Goal: Contribute content: Contribute content

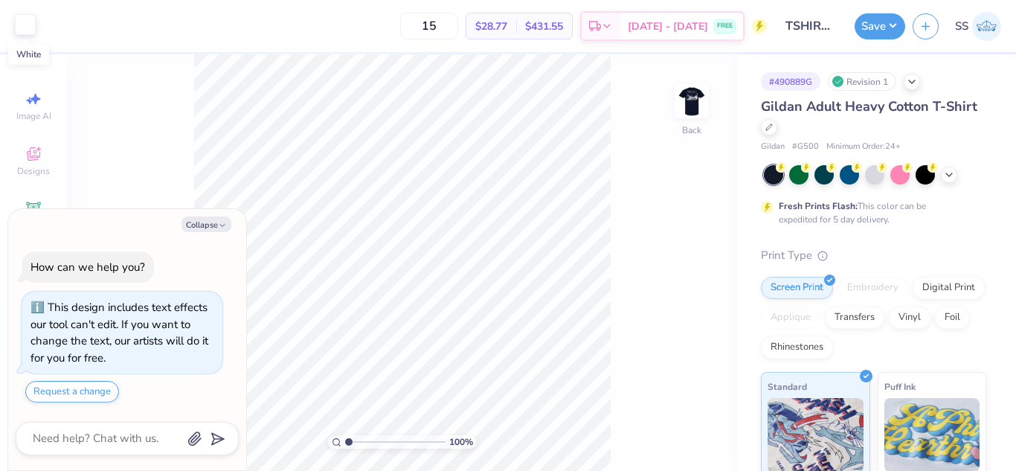
click at [21, 22] on div at bounding box center [25, 24] width 21 height 21
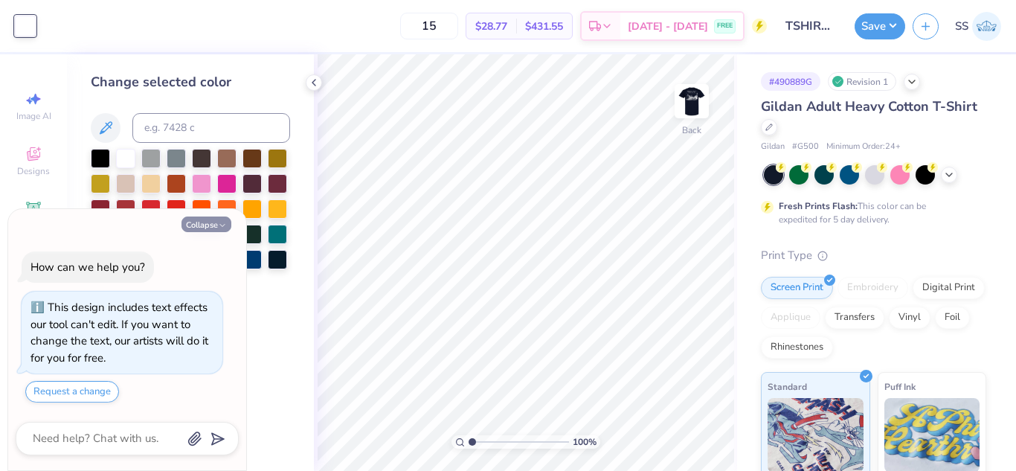
click at [205, 222] on button "Collapse" at bounding box center [207, 225] width 50 height 16
type textarea "x"
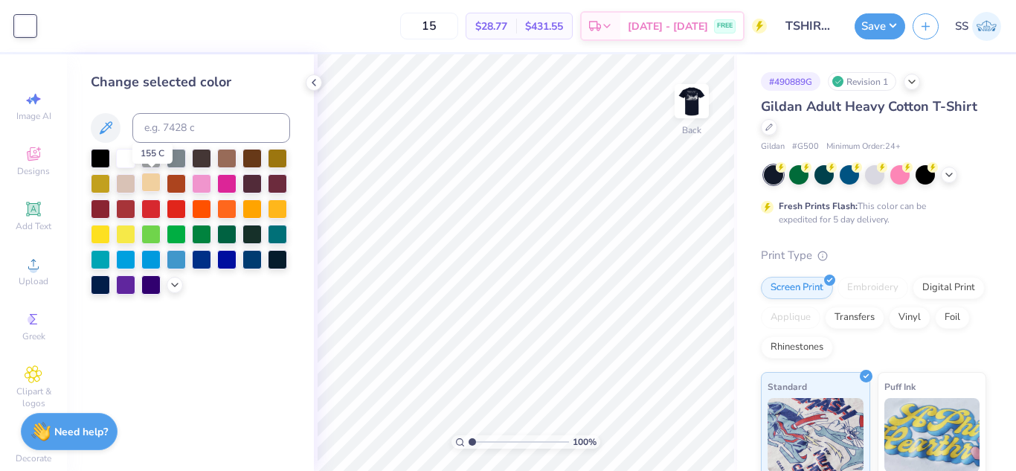
click at [150, 185] on div at bounding box center [150, 182] width 19 height 19
click at [170, 285] on icon at bounding box center [175, 284] width 12 height 12
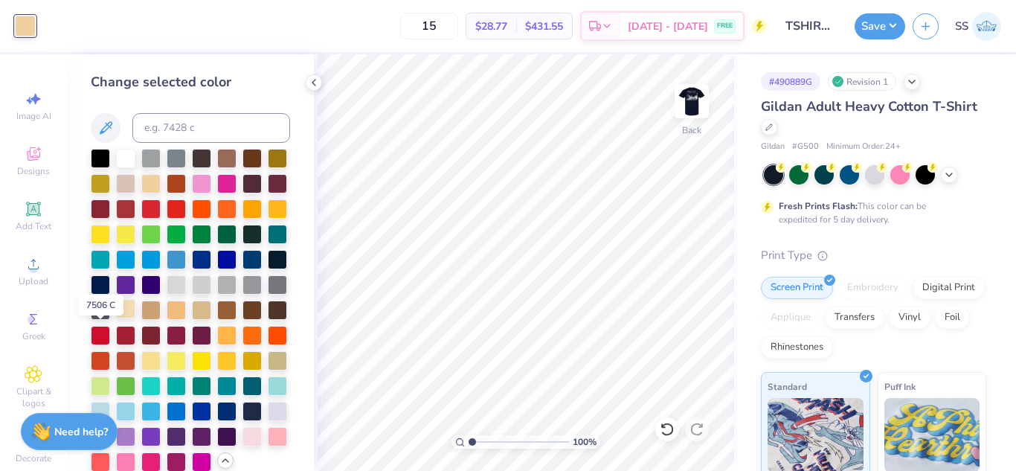
click at [116, 318] on div at bounding box center [125, 308] width 19 height 19
click at [702, 124] on img at bounding box center [692, 101] width 60 height 60
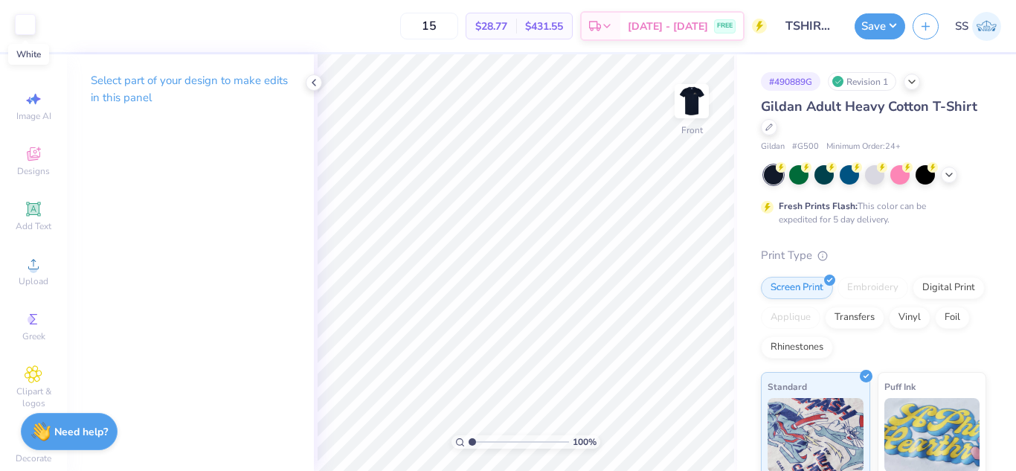
click at [27, 28] on div at bounding box center [25, 24] width 21 height 21
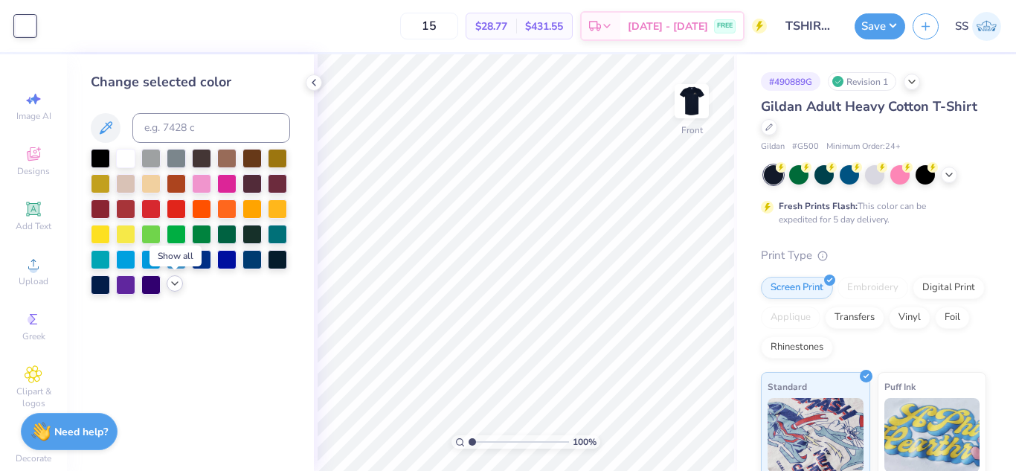
click at [171, 280] on icon at bounding box center [175, 284] width 12 height 12
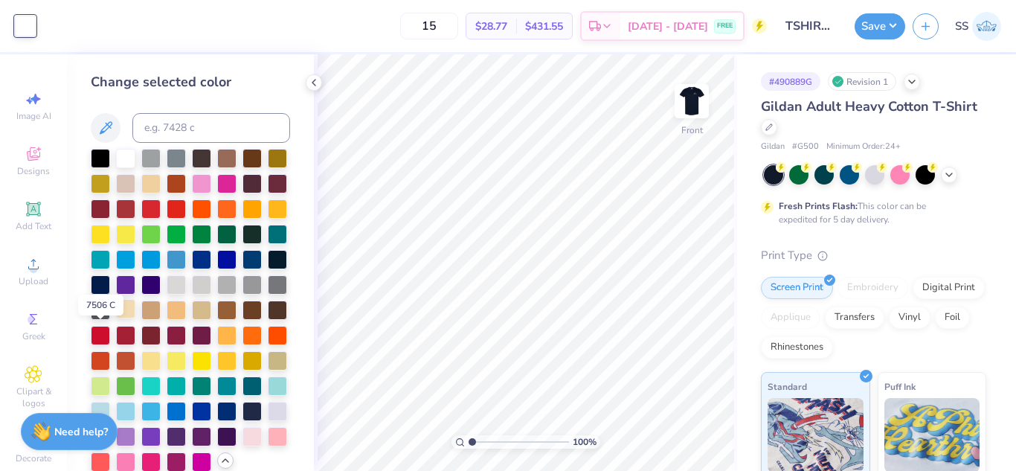
click at [116, 318] on div at bounding box center [125, 308] width 19 height 19
click at [881, 27] on button "Save" at bounding box center [880, 24] width 51 height 26
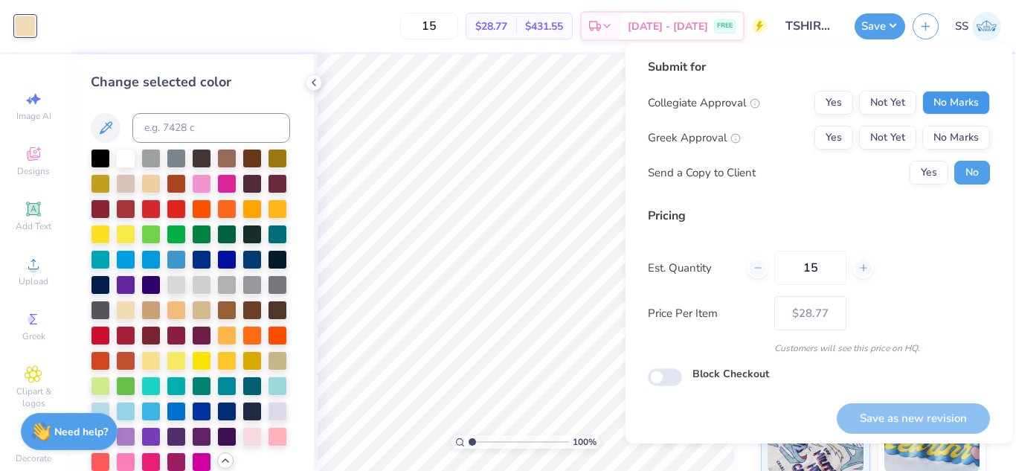
click at [950, 95] on button "No Marks" at bounding box center [957, 103] width 68 height 24
click at [954, 125] on div "Collegiate Approval Yes Not Yet No Marks Greek Approval Yes Not Yet No Marks Se…" at bounding box center [819, 138] width 342 height 94
click at [957, 144] on button "No Marks" at bounding box center [957, 138] width 68 height 24
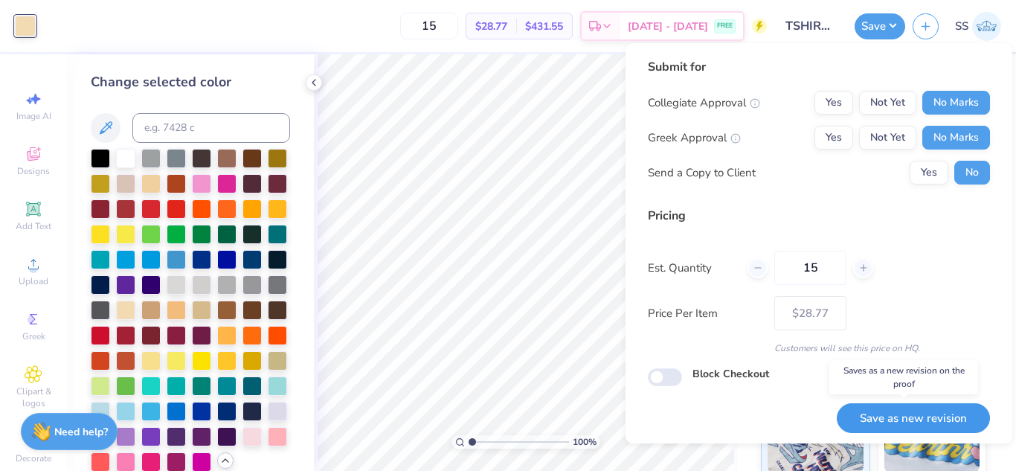
click at [924, 419] on button "Save as new revision" at bounding box center [913, 418] width 153 height 31
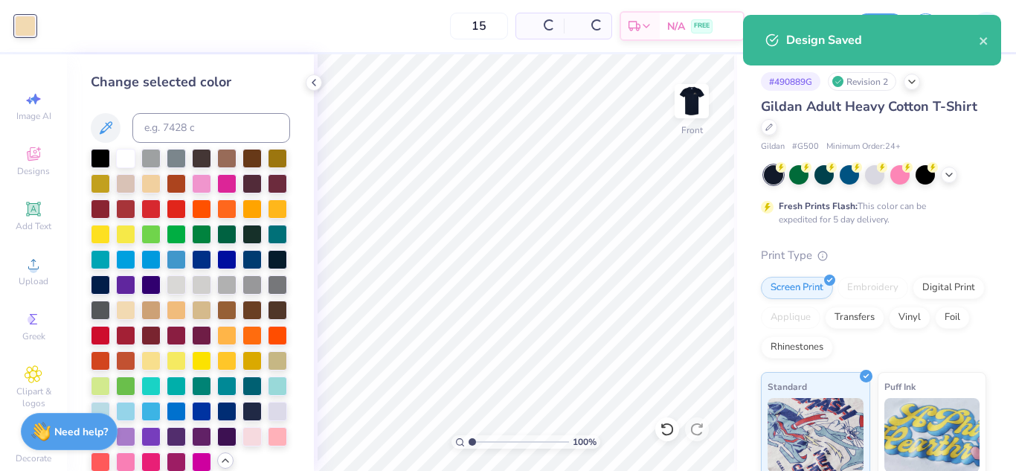
type input "– –"
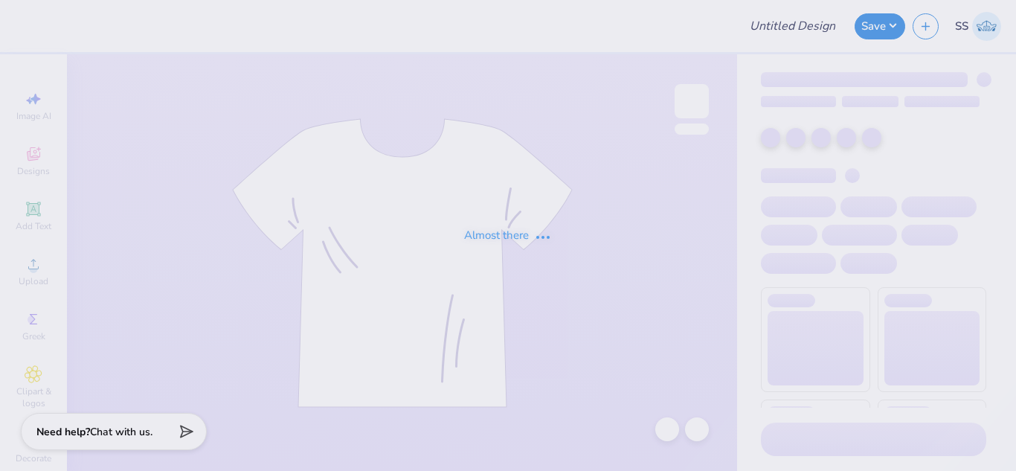
type input "Alo Hats"
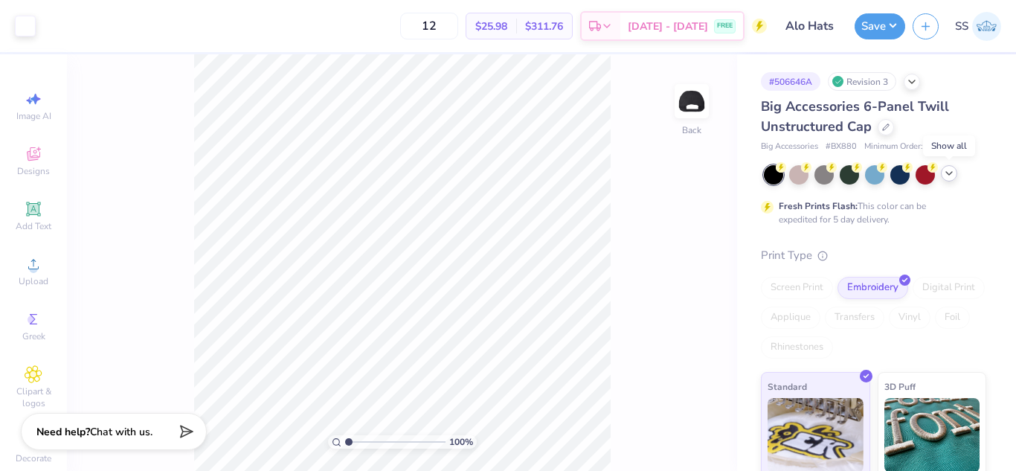
click at [949, 178] on icon at bounding box center [950, 173] width 12 height 12
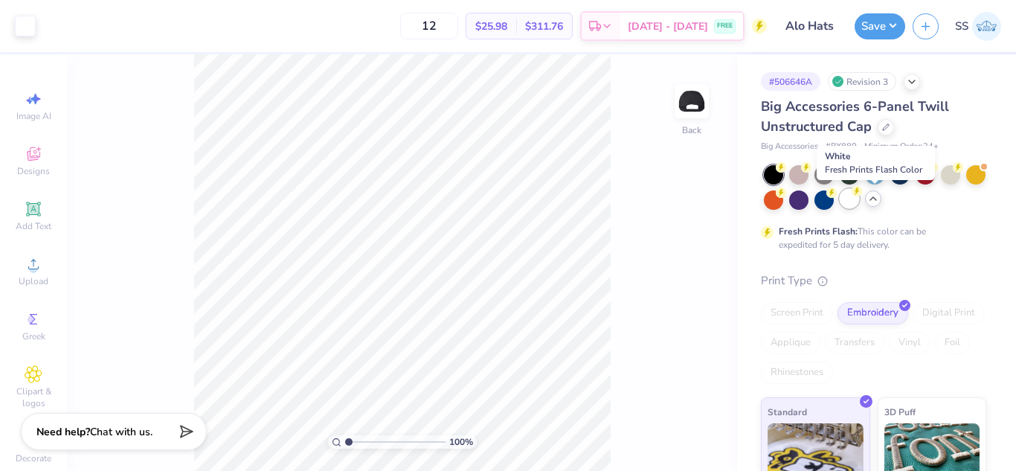
click at [859, 200] on div at bounding box center [849, 198] width 19 height 19
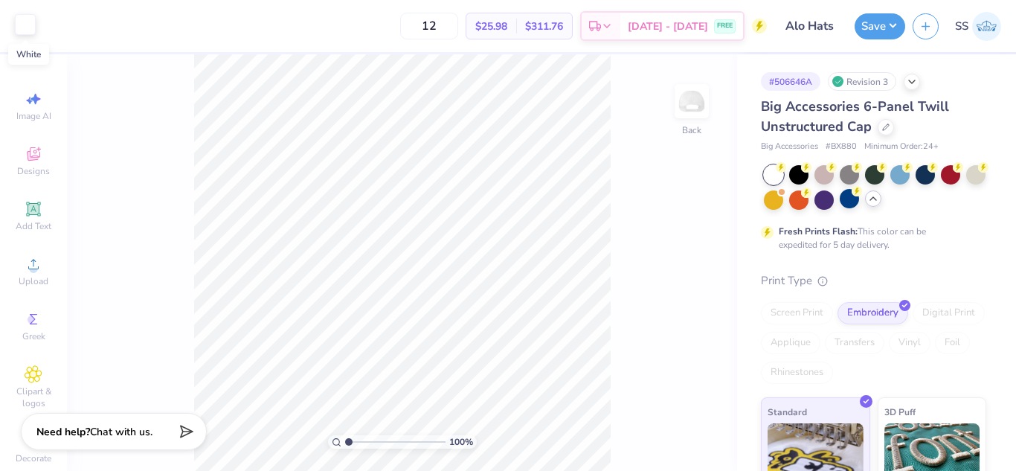
click at [24, 28] on div at bounding box center [25, 24] width 21 height 21
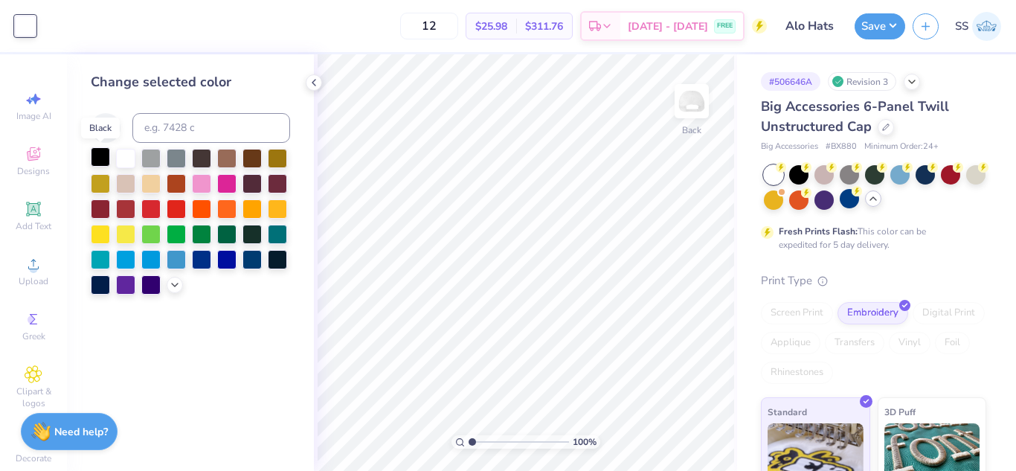
click at [103, 160] on div at bounding box center [100, 156] width 19 height 19
click at [894, 21] on button "Save" at bounding box center [880, 24] width 51 height 26
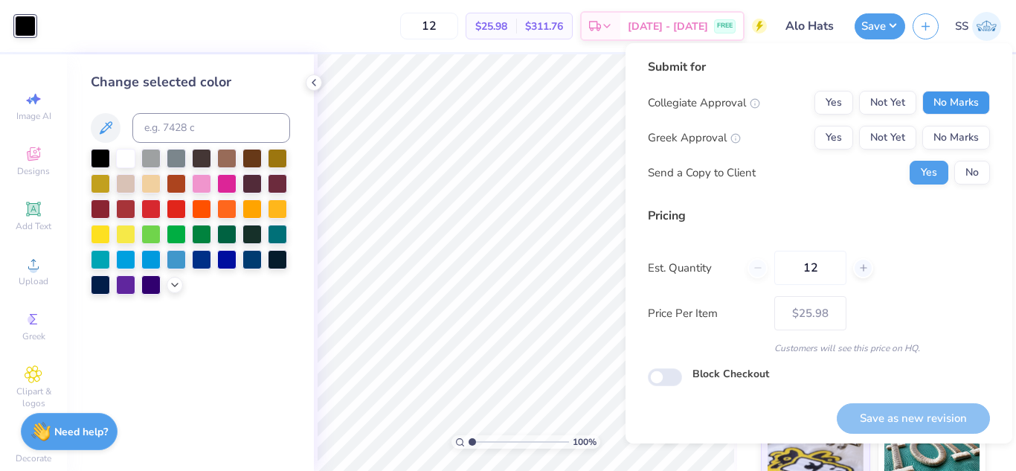
click at [952, 95] on button "No Marks" at bounding box center [957, 103] width 68 height 24
click at [948, 137] on button "No Marks" at bounding box center [957, 138] width 68 height 24
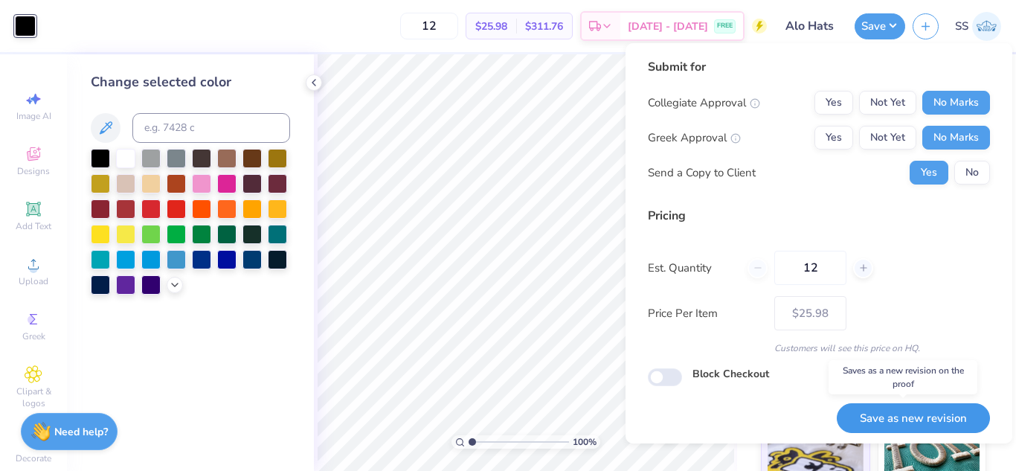
click at [948, 412] on button "Save as new revision" at bounding box center [913, 418] width 153 height 31
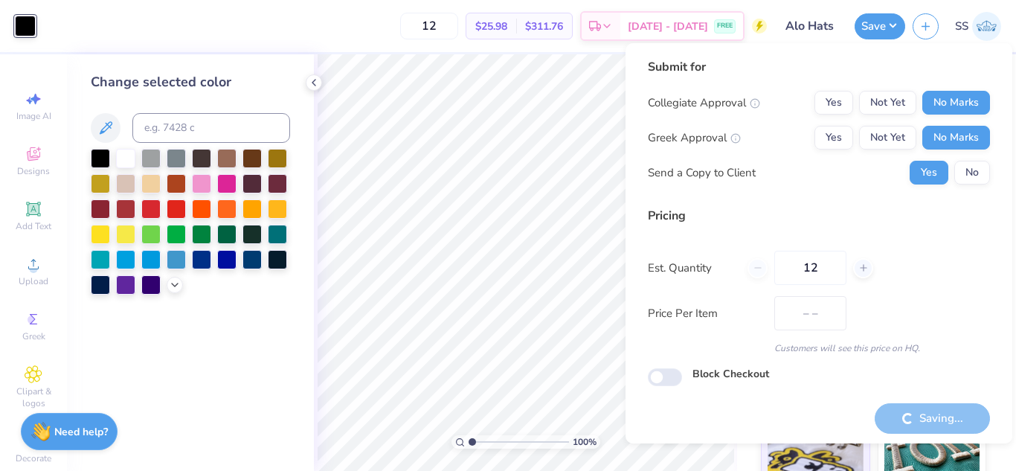
type input "$25.98"
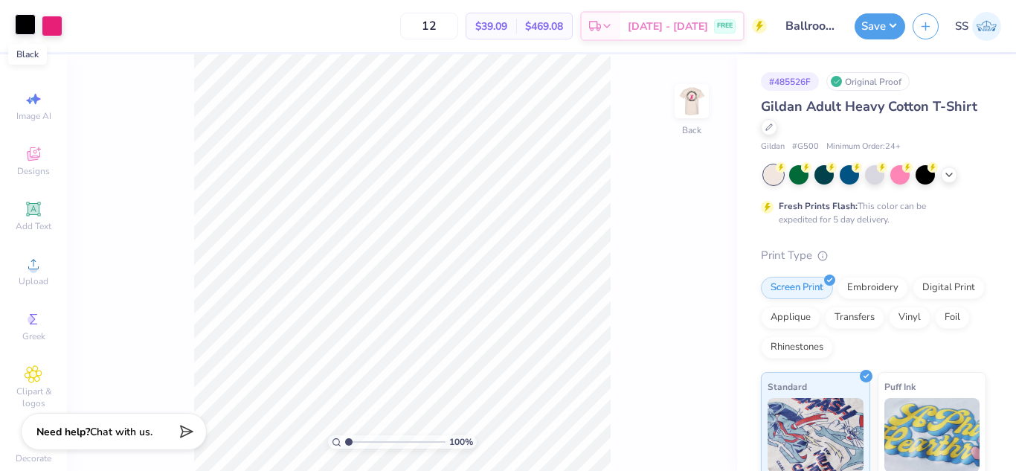
click at [28, 25] on div at bounding box center [25, 24] width 21 height 21
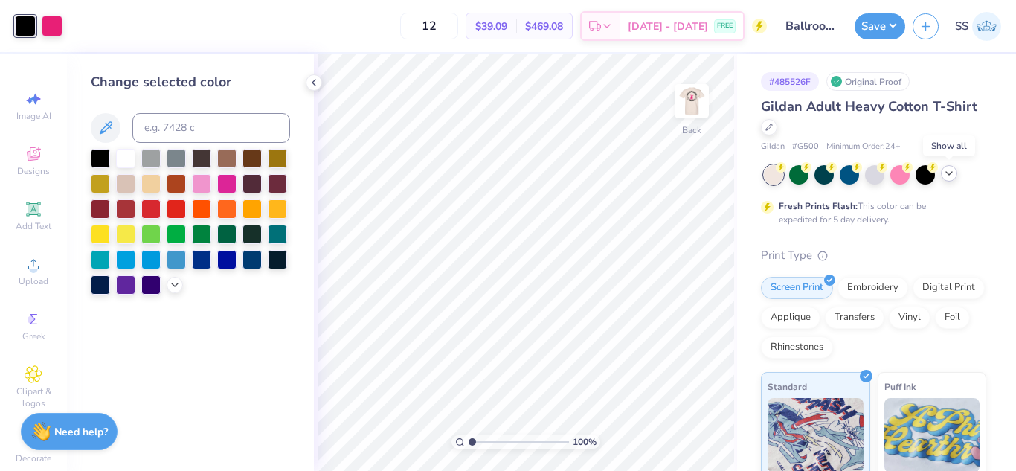
click at [946, 175] on icon at bounding box center [950, 173] width 12 height 12
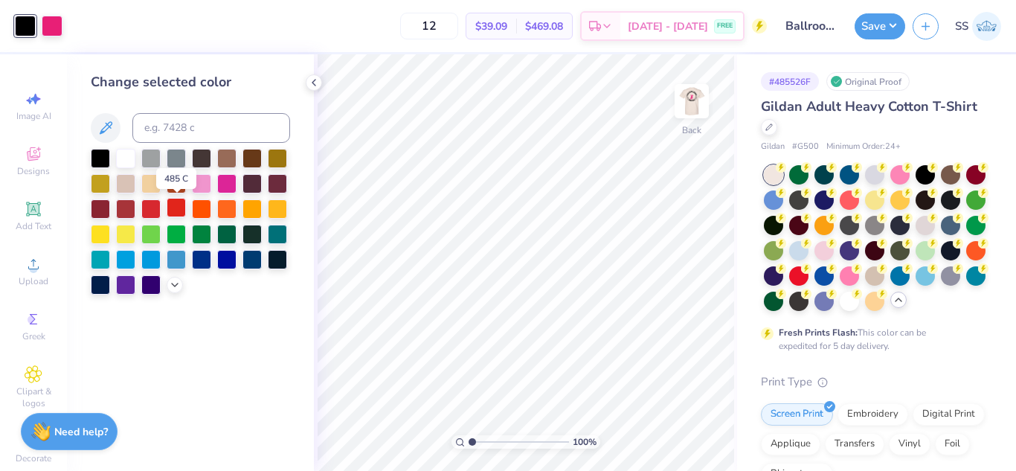
click at [175, 200] on div at bounding box center [176, 207] width 19 height 19
click at [57, 18] on div at bounding box center [52, 24] width 21 height 21
click at [119, 153] on div at bounding box center [125, 156] width 19 height 19
click at [922, 183] on div at bounding box center [925, 173] width 19 height 19
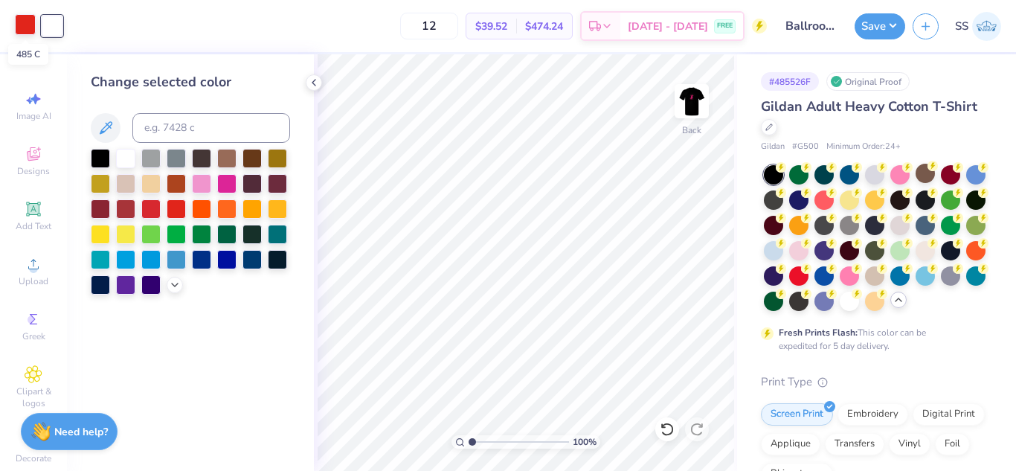
click at [28, 23] on div at bounding box center [25, 24] width 21 height 21
click at [60, 21] on div at bounding box center [52, 24] width 21 height 21
click at [123, 206] on div at bounding box center [125, 207] width 19 height 19
click at [22, 28] on div at bounding box center [25, 24] width 21 height 21
click at [119, 158] on div at bounding box center [125, 156] width 19 height 19
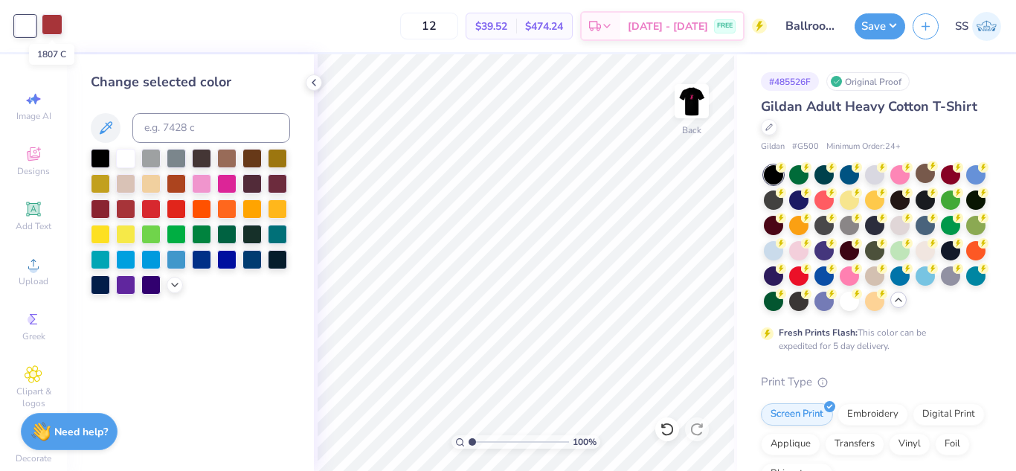
click at [54, 22] on div at bounding box center [52, 24] width 21 height 21
click at [174, 207] on div at bounding box center [176, 207] width 19 height 19
click at [666, 423] on icon at bounding box center [667, 429] width 15 height 15
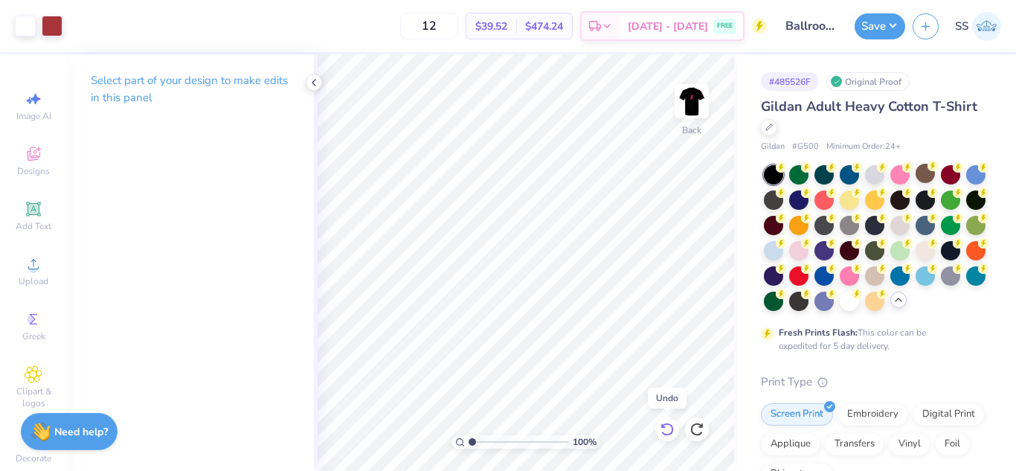
click at [666, 423] on icon at bounding box center [667, 429] width 15 height 15
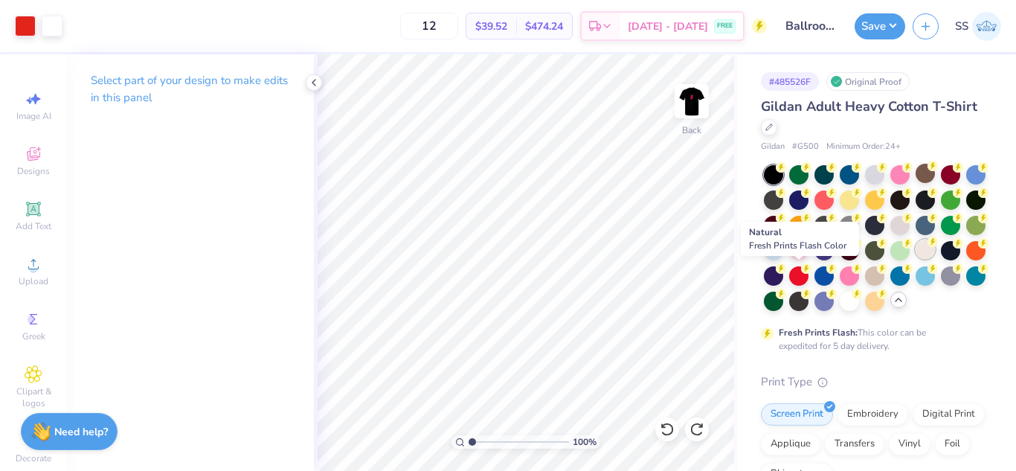
click at [787, 173] on circle at bounding box center [781, 167] width 10 height 10
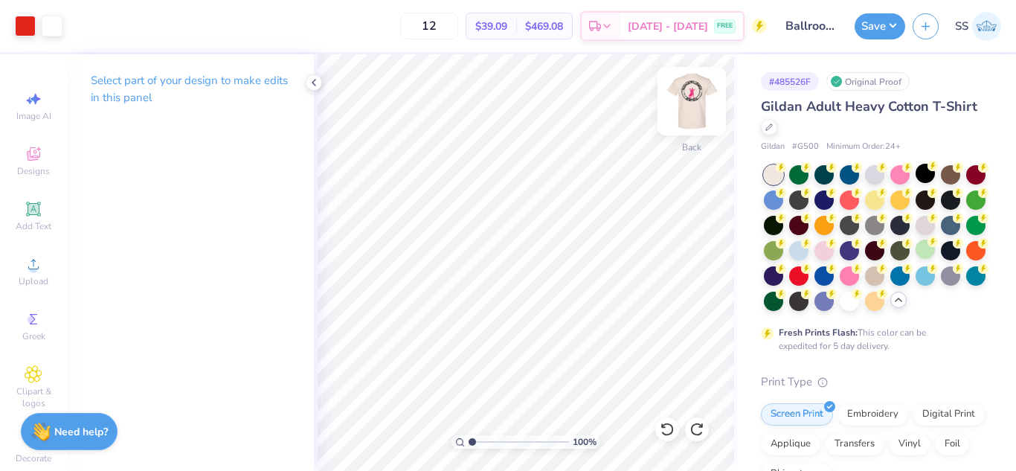
click at [694, 100] on img at bounding box center [692, 101] width 60 height 60
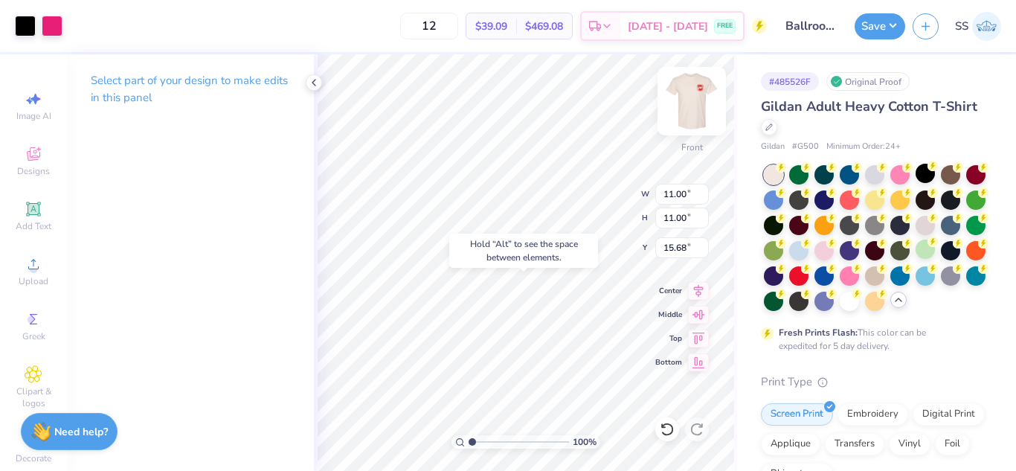
type input "15.68"
click at [572, 247] on body "Art colors 12 $39.09 Per Item $469.08 Total Est. Delivery Aug 27 - 30 FREE Desi…" at bounding box center [508, 235] width 1016 height 471
type input "8.18"
type input "7.02"
type input "5.62"
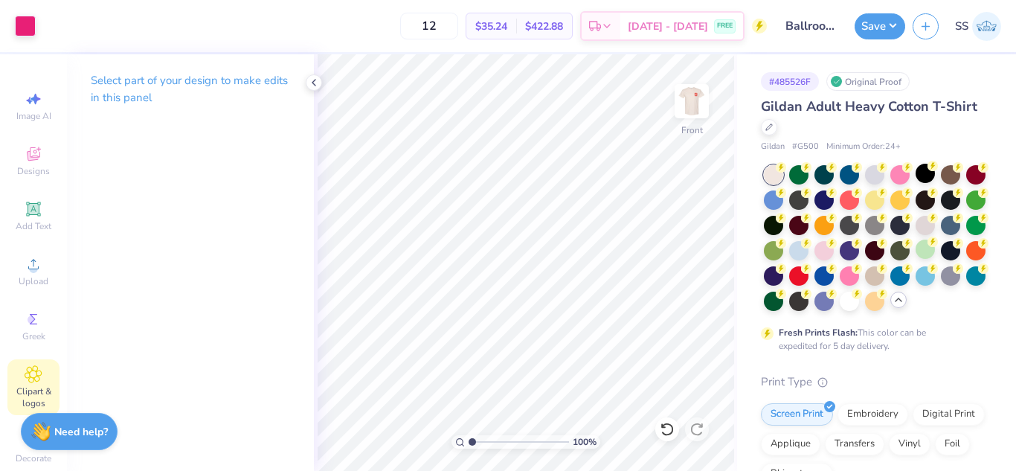
click at [25, 378] on icon at bounding box center [33, 374] width 16 height 16
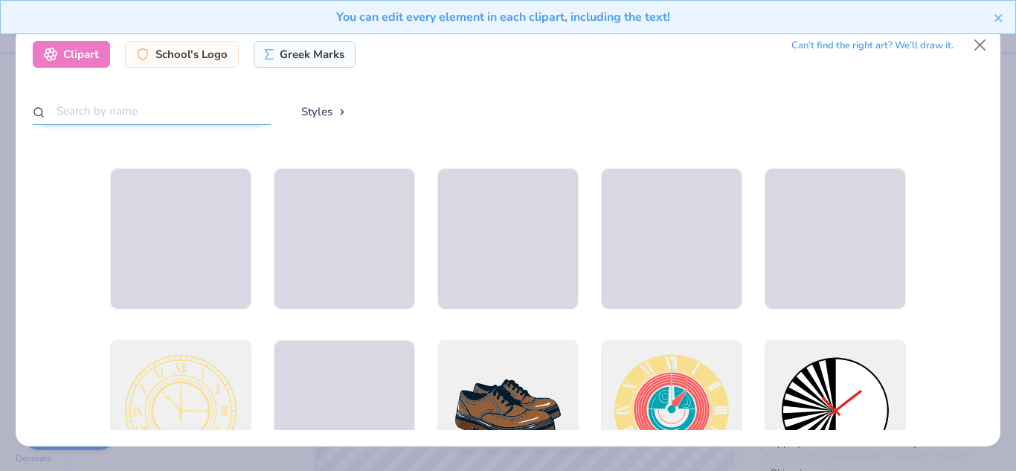
click at [115, 102] on input "text" at bounding box center [152, 111] width 238 height 28
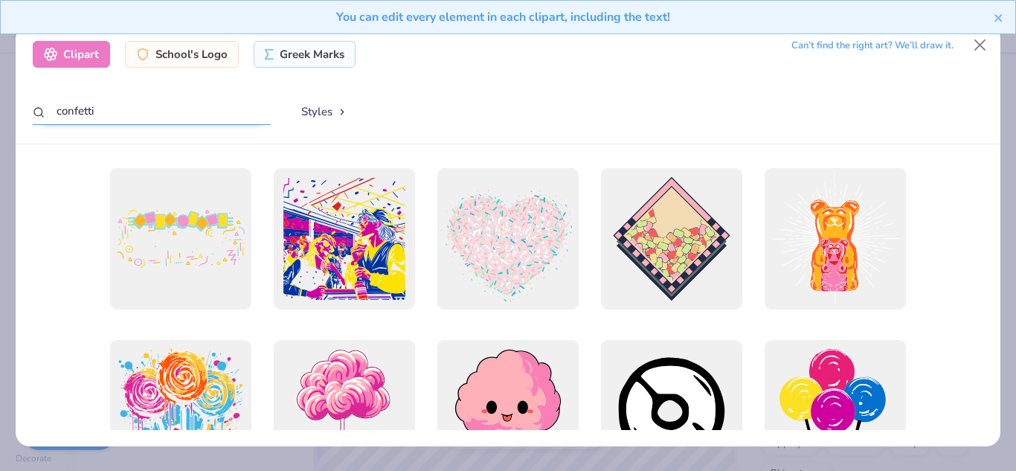
type input "confetti"
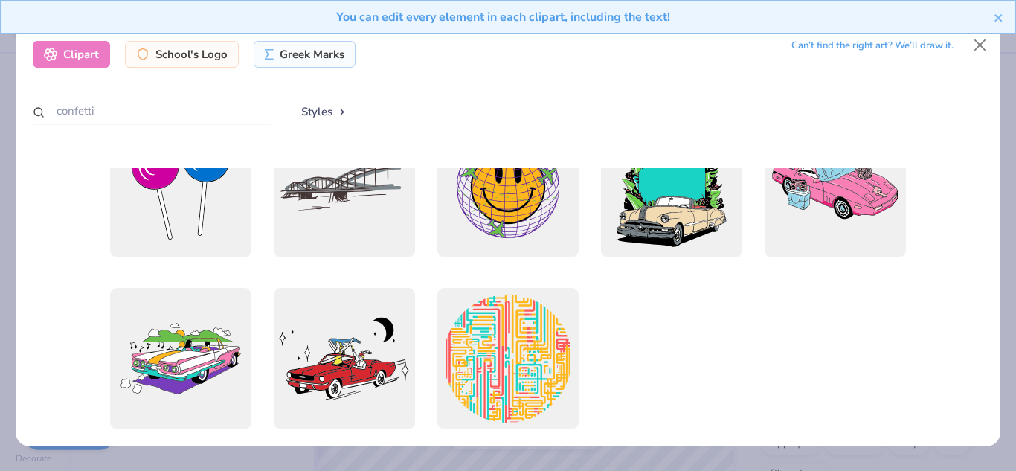
scroll to position [425, 0]
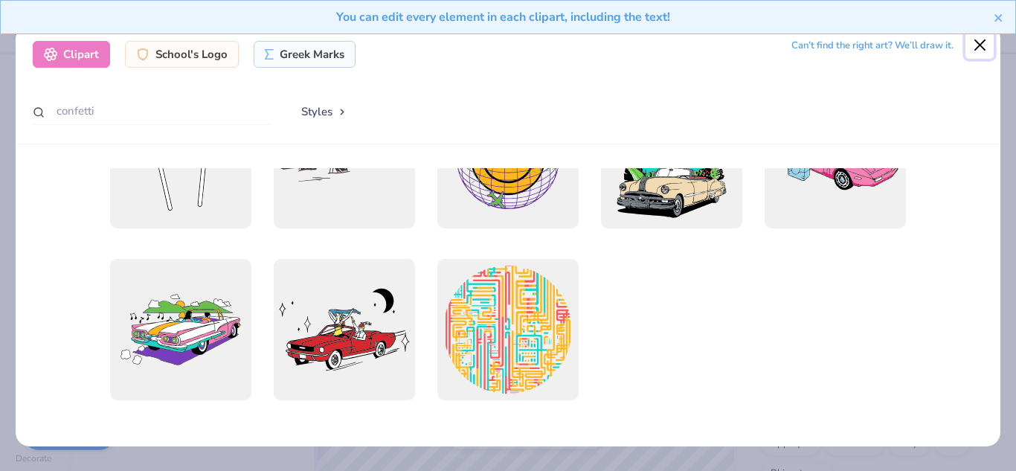
click at [978, 54] on button "Close" at bounding box center [980, 45] width 28 height 28
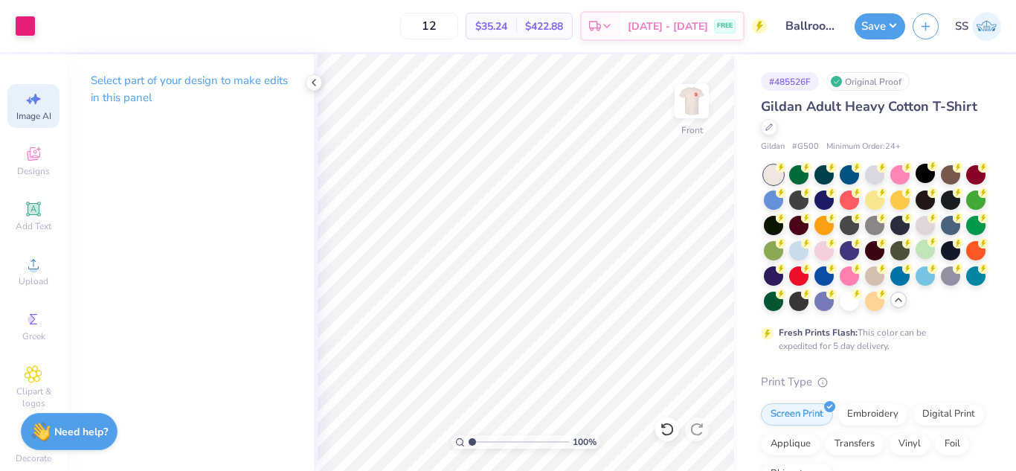
click at [25, 104] on icon at bounding box center [34, 99] width 18 height 18
select select "4"
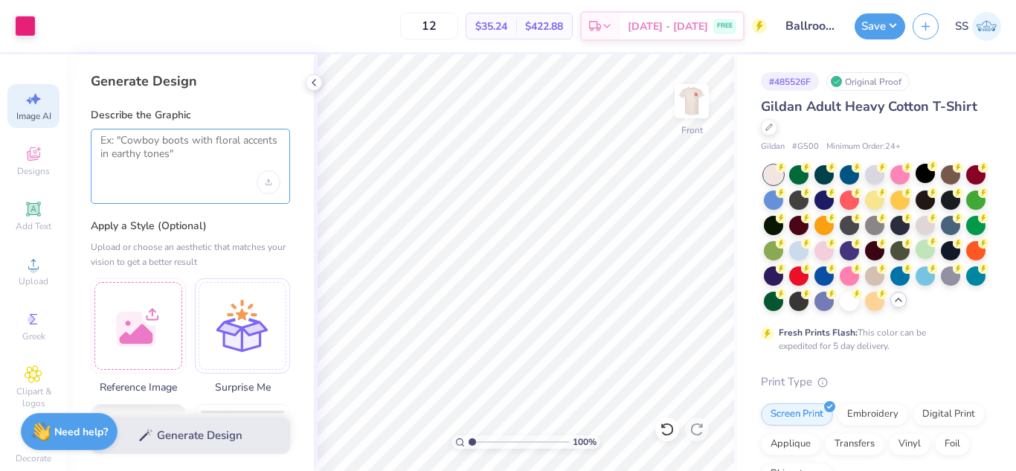
click at [156, 159] on textarea at bounding box center [190, 152] width 180 height 37
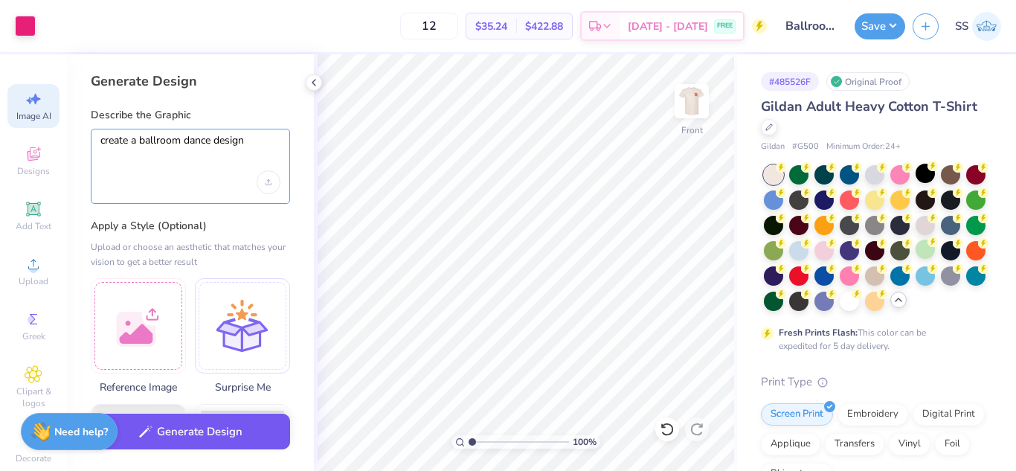
type textarea "create a ballroom dance design"
click at [155, 420] on button "Generate Design" at bounding box center [190, 432] width 199 height 36
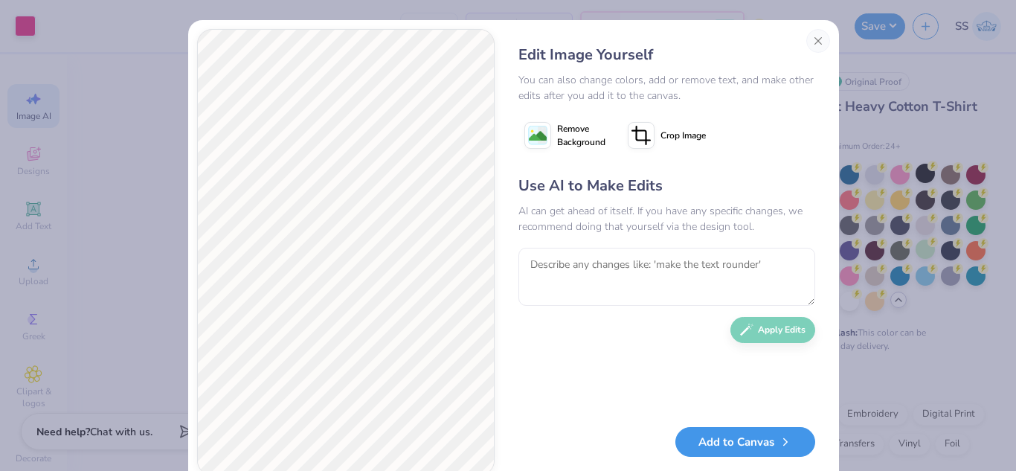
click at [714, 451] on button "Add to Canvas" at bounding box center [746, 442] width 140 height 31
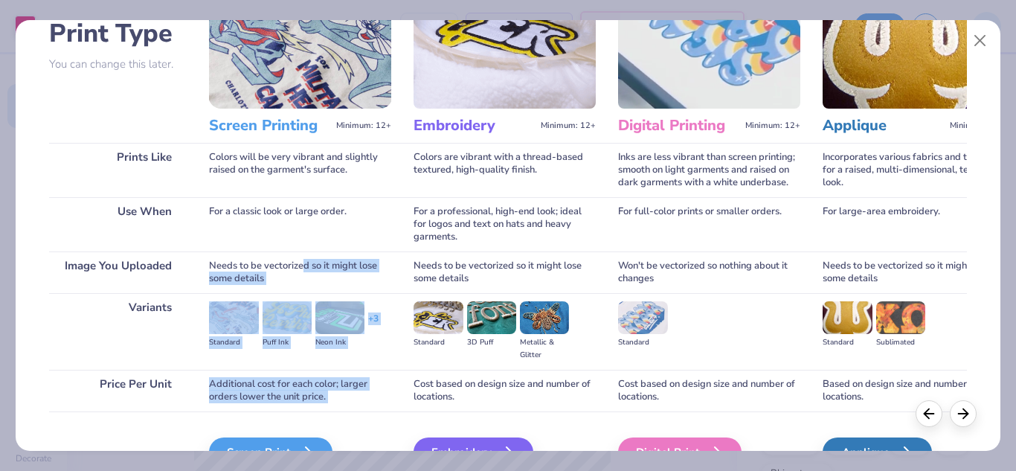
scroll to position [196, 0]
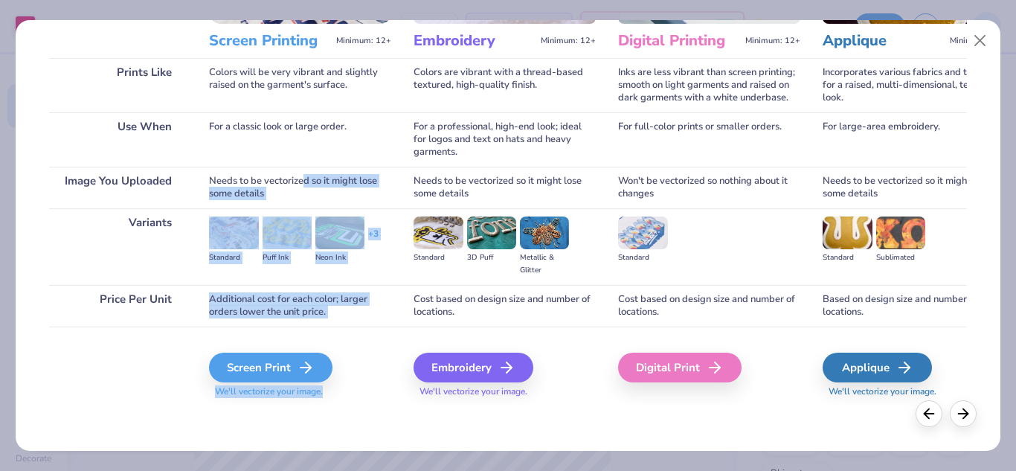
drag, startPoint x: 307, startPoint y: 377, endPoint x: 348, endPoint y: 470, distance: 102.6
click at [348, 470] on div "Pick Your Print Type You can change this later. Prints Like Use When Image You …" at bounding box center [508, 235] width 1016 height 471
click at [275, 380] on div "Screen Print" at bounding box center [273, 368] width 124 height 30
click at [295, 351] on div "Screen Print We'll vectorize your image." at bounding box center [300, 367] width 182 height 80
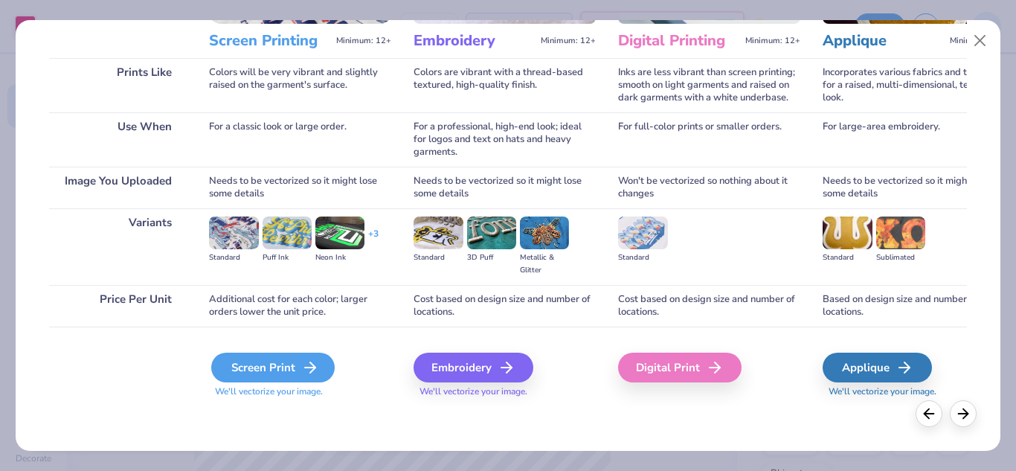
click at [298, 364] on div "Screen Print" at bounding box center [273, 368] width 124 height 30
